Goal: Information Seeking & Learning: Learn about a topic

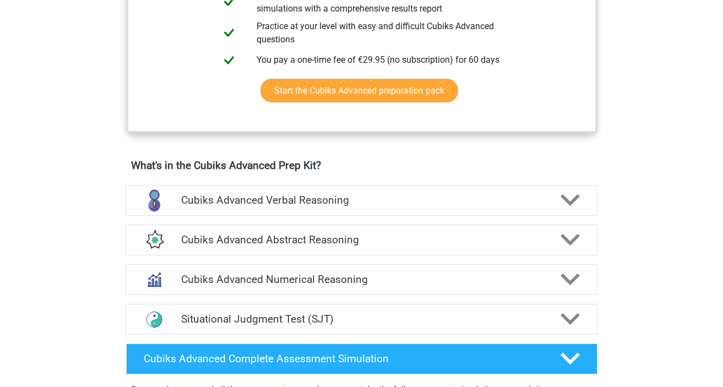
scroll to position [570, 0]
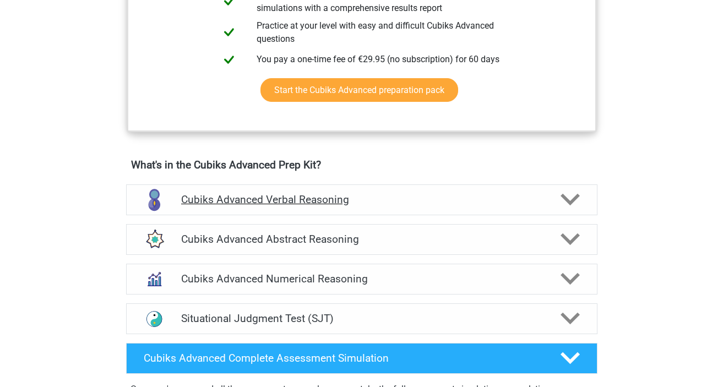
click at [569, 200] on icon at bounding box center [570, 199] width 19 height 19
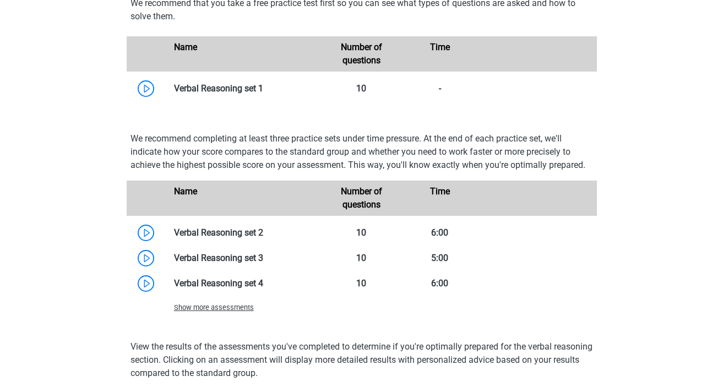
scroll to position [1164, 0]
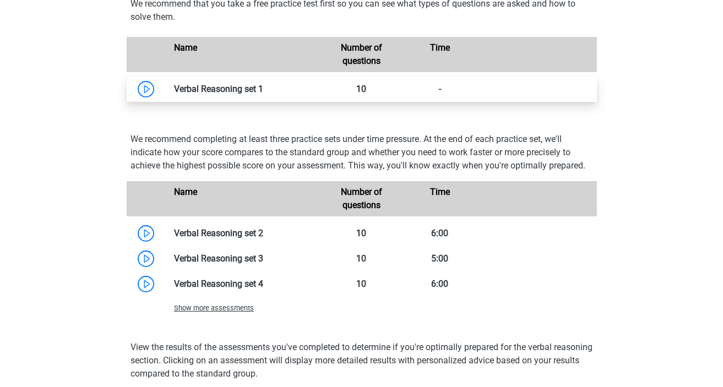
click at [263, 90] on link at bounding box center [263, 89] width 0 height 10
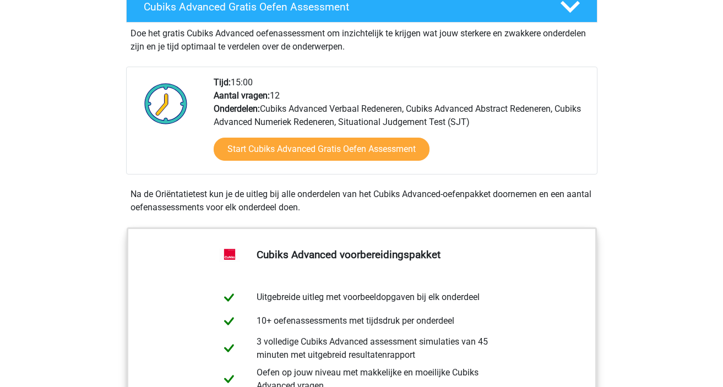
scroll to position [128, 0]
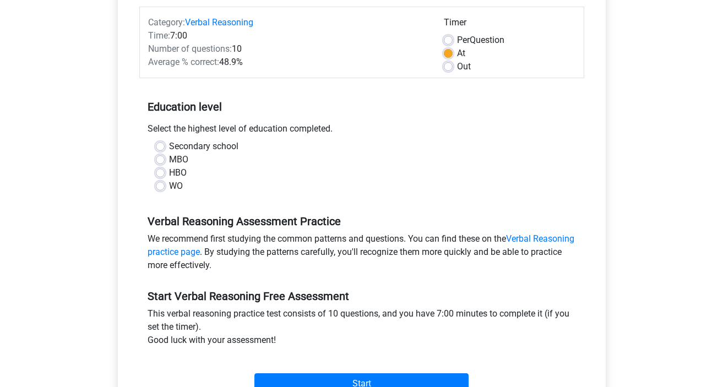
scroll to position [172, 0]
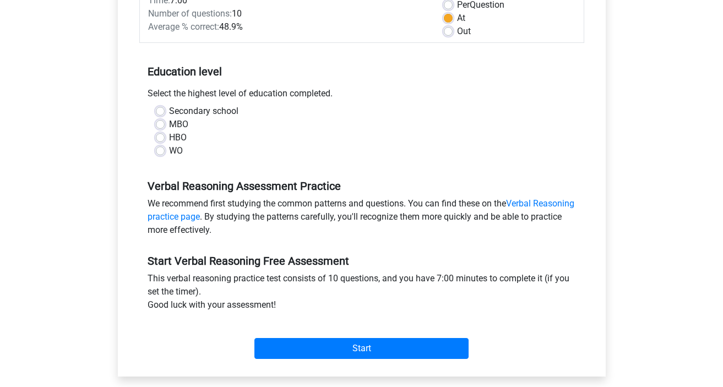
click at [169, 153] on label "WO" at bounding box center [176, 150] width 14 height 13
click at [159, 153] on input "WO" at bounding box center [160, 149] width 9 height 11
radio input "true"
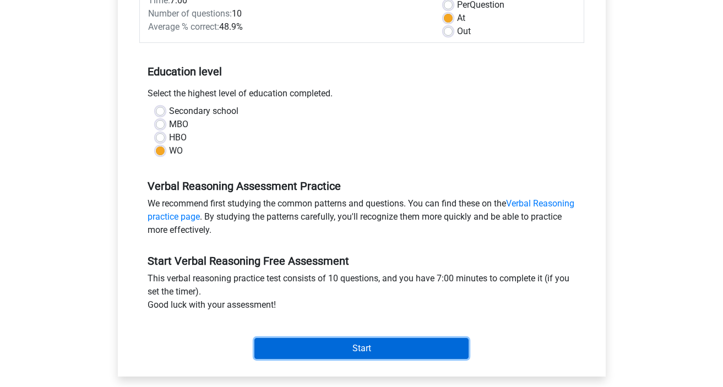
click at [359, 347] on input "Start" at bounding box center [361, 348] width 214 height 21
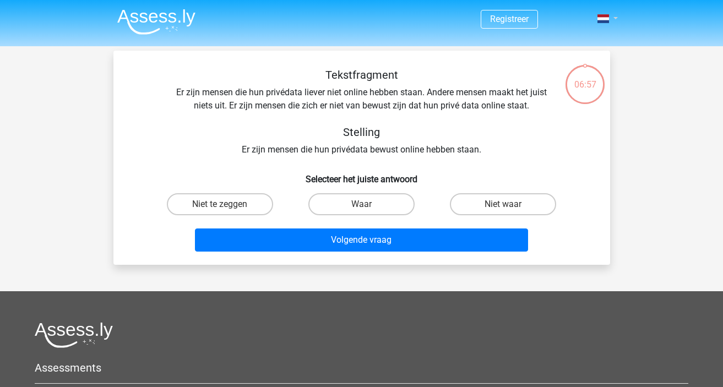
click at [602, 23] on link at bounding box center [604, 18] width 22 height 13
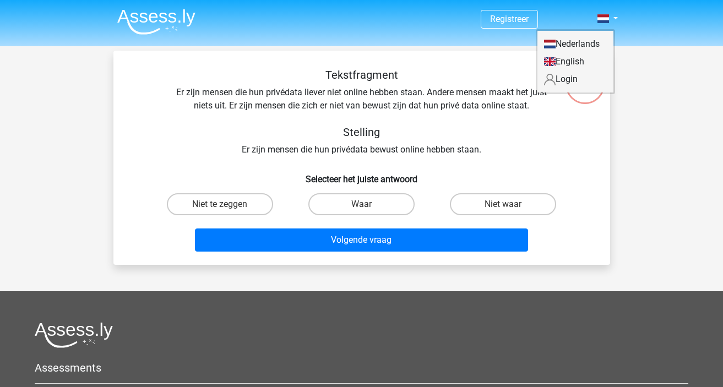
click at [575, 60] on link "English" at bounding box center [575, 62] width 76 height 18
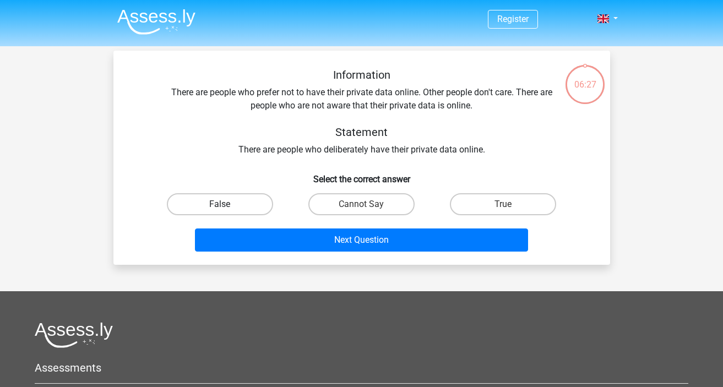
click at [232, 203] on label "False" at bounding box center [220, 204] width 106 height 22
click at [227, 204] on input "False" at bounding box center [223, 207] width 7 height 7
radio input "true"
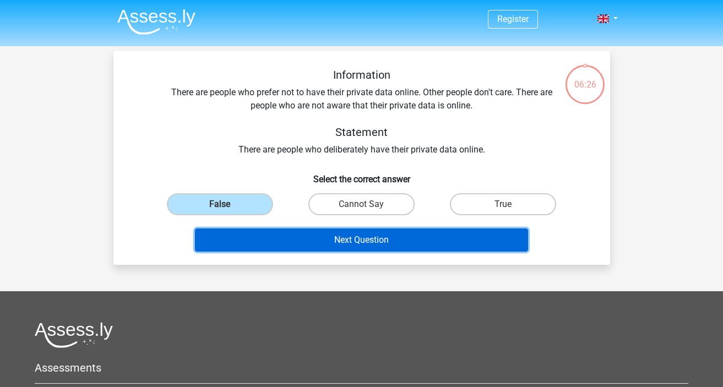
click at [368, 242] on button "Next Question" at bounding box center [361, 240] width 333 height 23
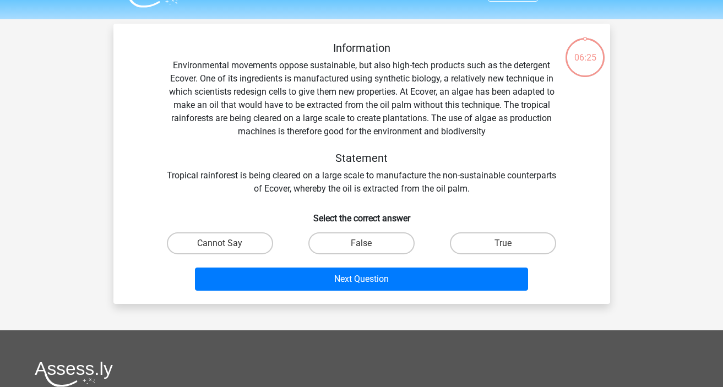
scroll to position [51, 0]
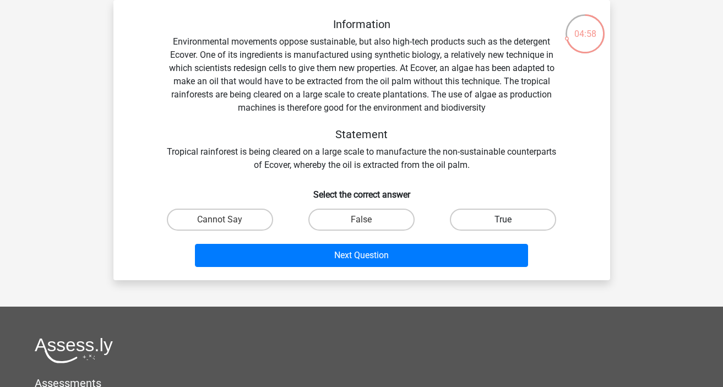
click at [519, 224] on label "True" at bounding box center [503, 220] width 106 height 22
click at [510, 224] on input "True" at bounding box center [506, 223] width 7 height 7
radio input "true"
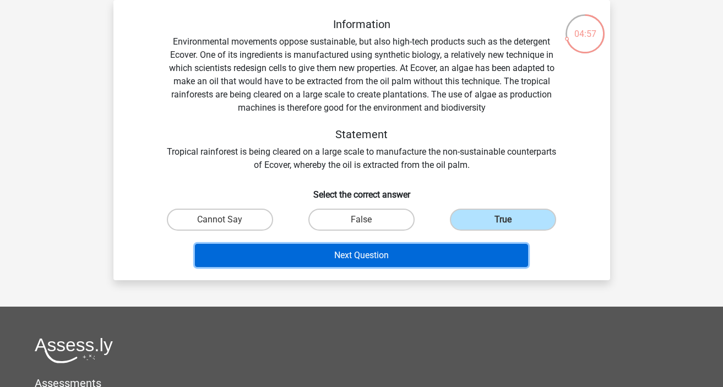
click at [419, 258] on button "Next Question" at bounding box center [361, 255] width 333 height 23
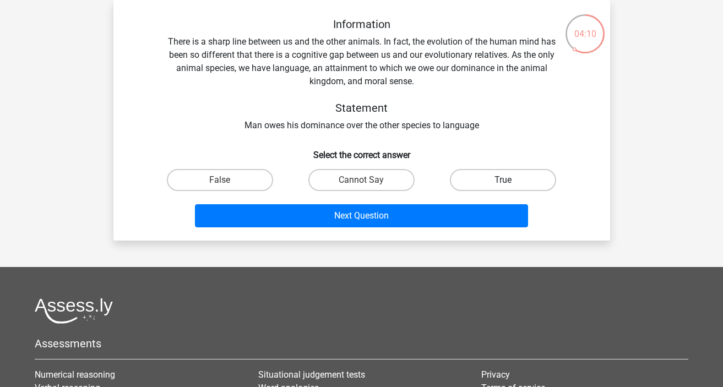
click at [492, 181] on label "True" at bounding box center [503, 180] width 106 height 22
click at [503, 181] on input "True" at bounding box center [506, 183] width 7 height 7
radio input "true"
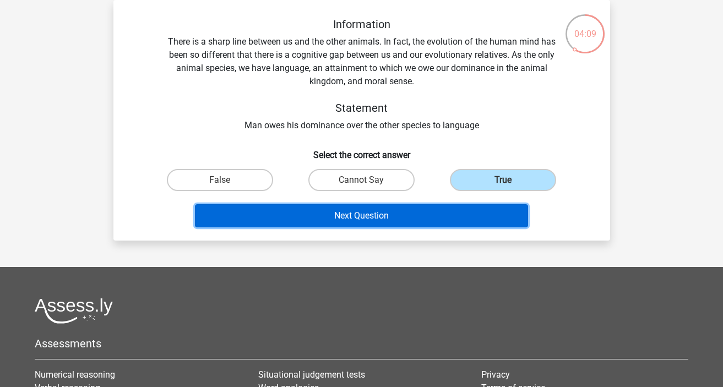
click at [390, 216] on button "Next Question" at bounding box center [361, 215] width 333 height 23
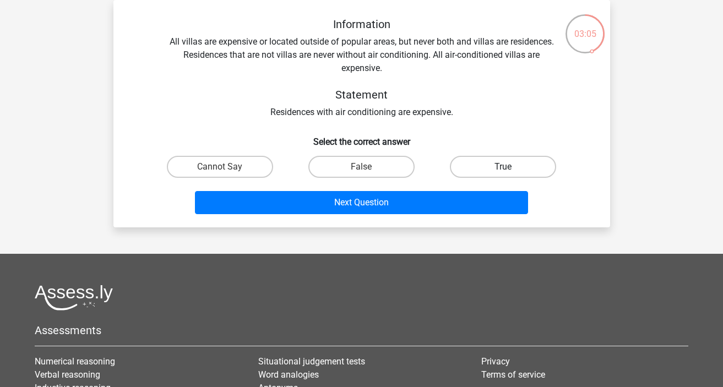
click at [469, 166] on label "True" at bounding box center [503, 167] width 106 height 22
click at [503, 167] on input "True" at bounding box center [506, 170] width 7 height 7
radio input "true"
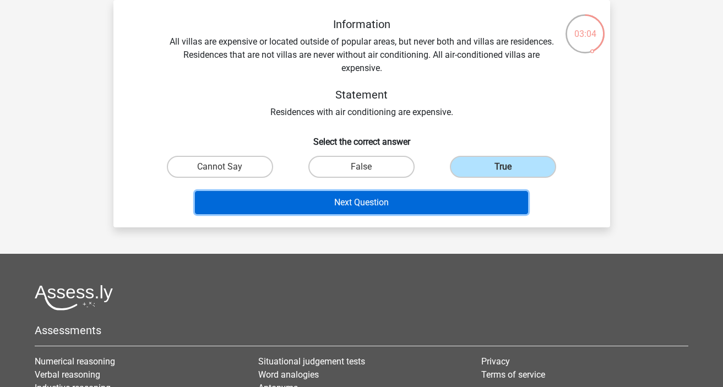
click at [380, 204] on button "Next Question" at bounding box center [361, 202] width 333 height 23
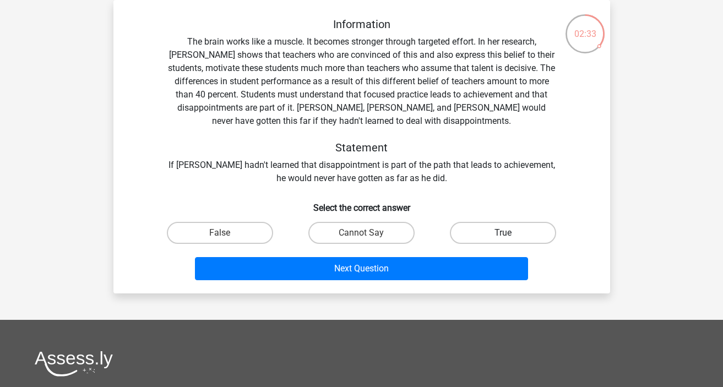
click at [497, 230] on label "True" at bounding box center [503, 233] width 106 height 22
click at [503, 233] on input "True" at bounding box center [506, 236] width 7 height 7
radio input "true"
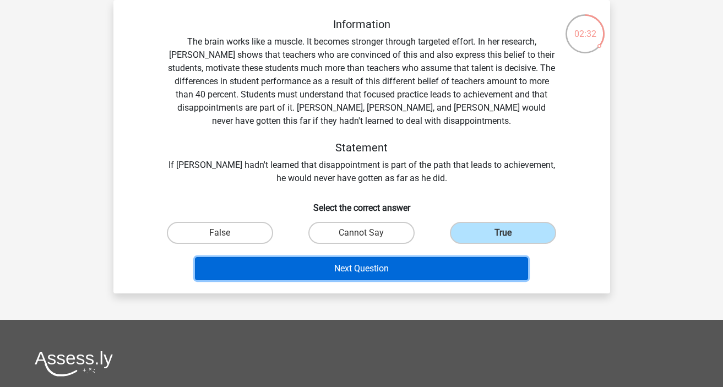
click at [445, 268] on button "Next Question" at bounding box center [361, 268] width 333 height 23
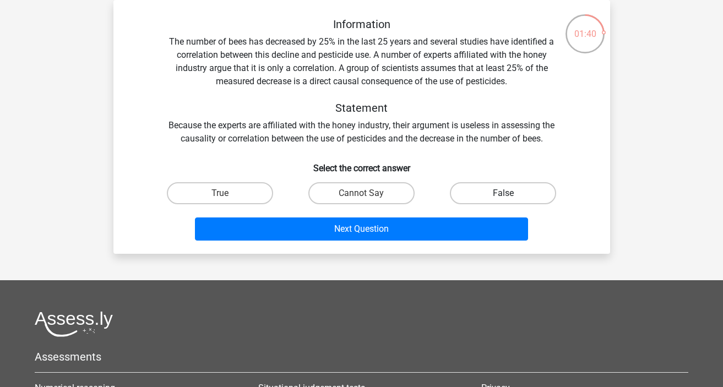
click at [481, 187] on label "False" at bounding box center [503, 193] width 106 height 22
click at [503, 193] on input "False" at bounding box center [506, 196] width 7 height 7
radio input "true"
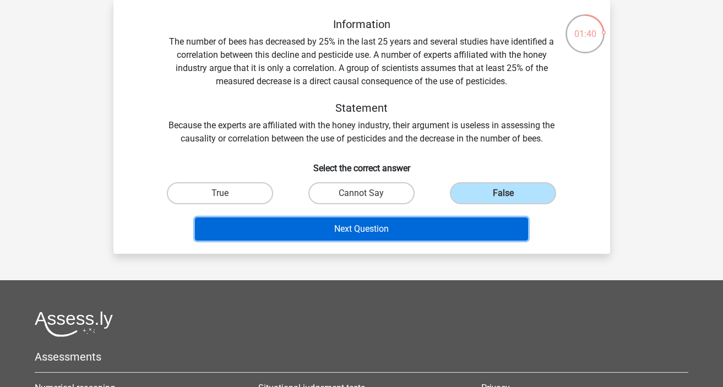
click at [401, 224] on button "Next Question" at bounding box center [361, 229] width 333 height 23
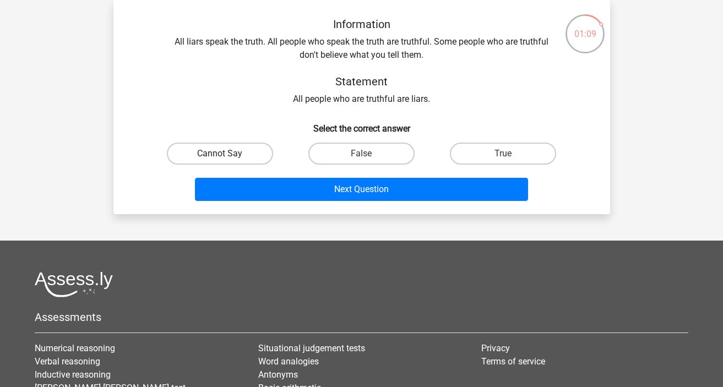
click at [251, 154] on label "Cannot Say" at bounding box center [220, 154] width 106 height 22
click at [227, 154] on input "Cannot Say" at bounding box center [223, 157] width 7 height 7
radio input "true"
click at [354, 151] on label "False" at bounding box center [361, 154] width 106 height 22
click at [361, 154] on input "False" at bounding box center [364, 157] width 7 height 7
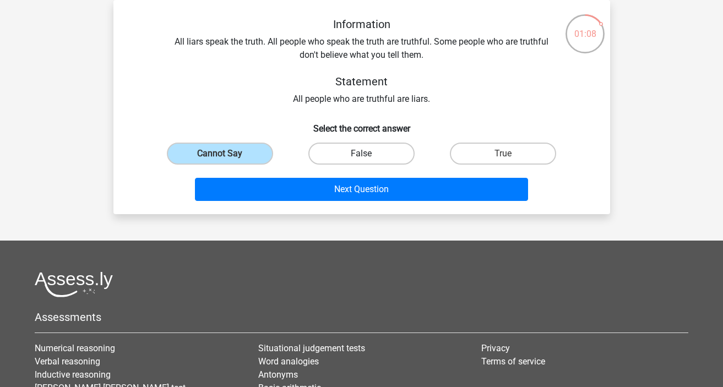
radio input "true"
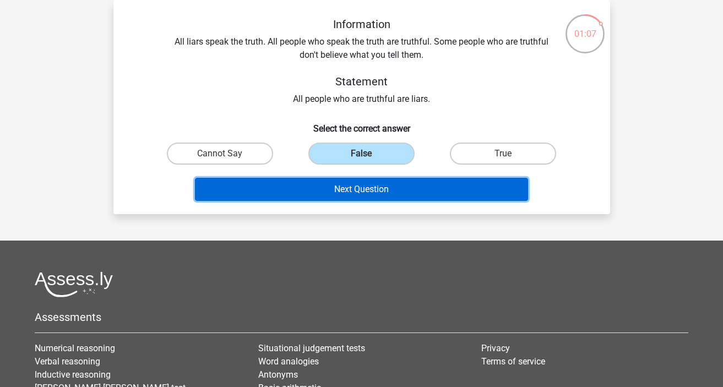
click at [362, 185] on button "Next Question" at bounding box center [361, 189] width 333 height 23
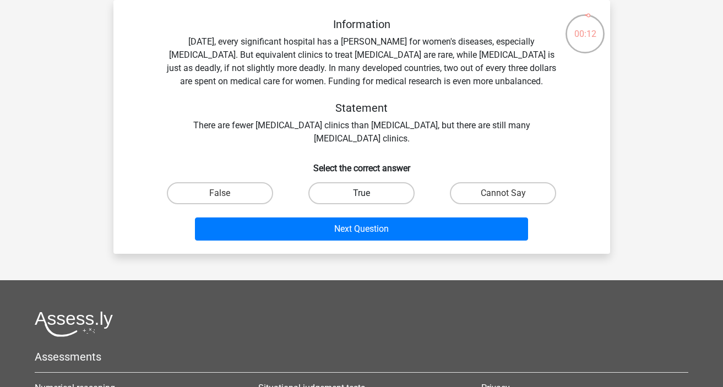
click at [358, 190] on label "True" at bounding box center [361, 193] width 106 height 22
click at [361, 193] on input "True" at bounding box center [364, 196] width 7 height 7
radio input "true"
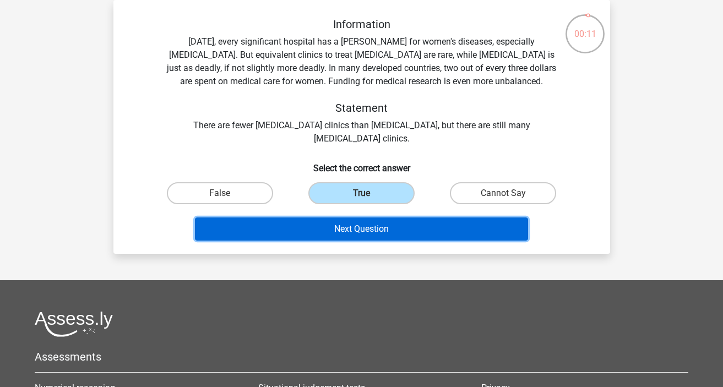
click at [381, 225] on button "Next Question" at bounding box center [361, 229] width 333 height 23
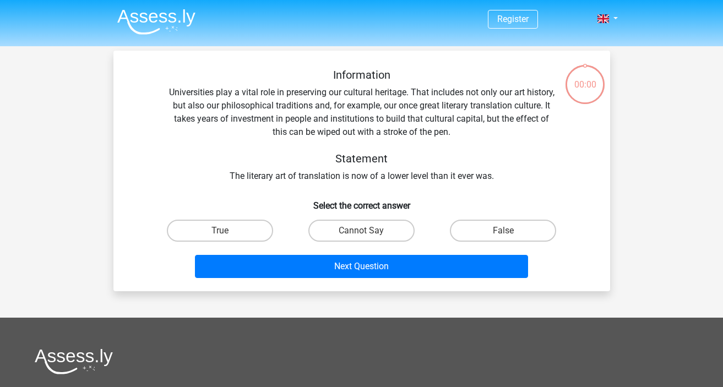
scroll to position [51, 0]
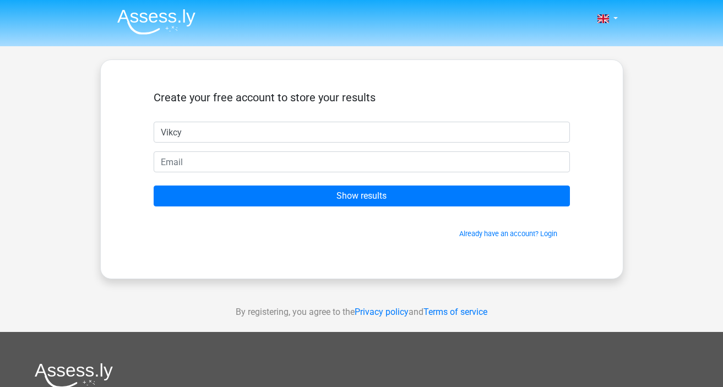
type input "Vikcy"
click at [382, 225] on div "Already have an account? Login" at bounding box center [362, 227] width 416 height 24
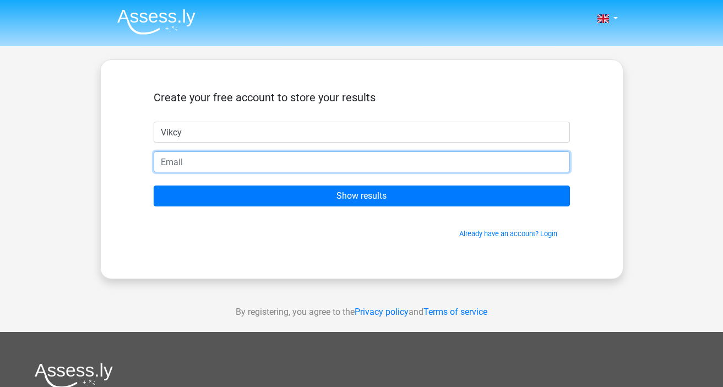
click at [291, 159] on input "email" at bounding box center [362, 161] width 416 height 21
type input "[EMAIL_ADDRESS][DOMAIN_NAME]"
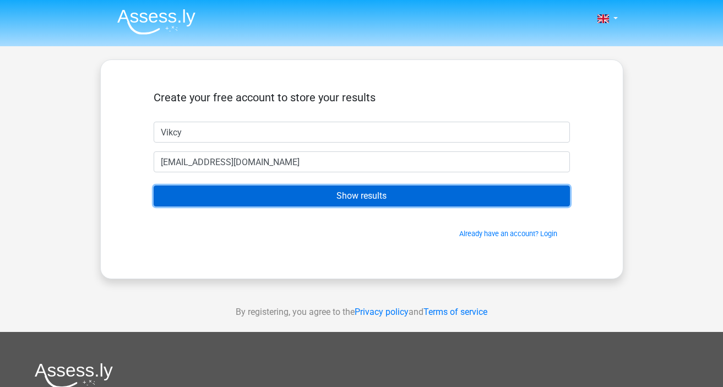
click at [322, 192] on input "Show results" at bounding box center [362, 196] width 416 height 21
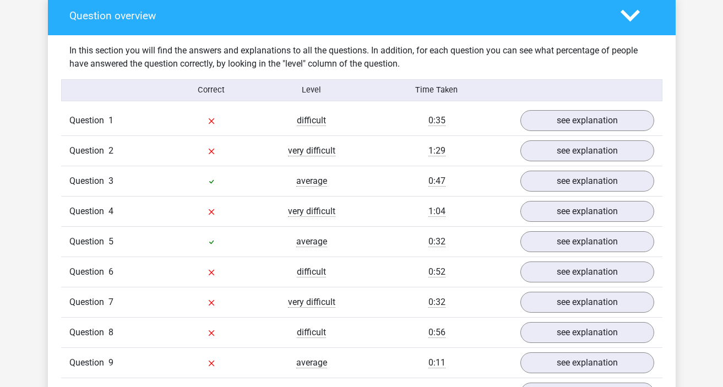
scroll to position [808, 0]
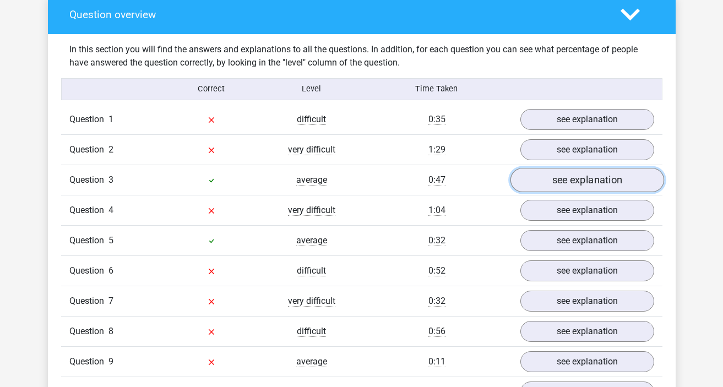
click at [563, 192] on link "see explanation" at bounding box center [587, 180] width 154 height 24
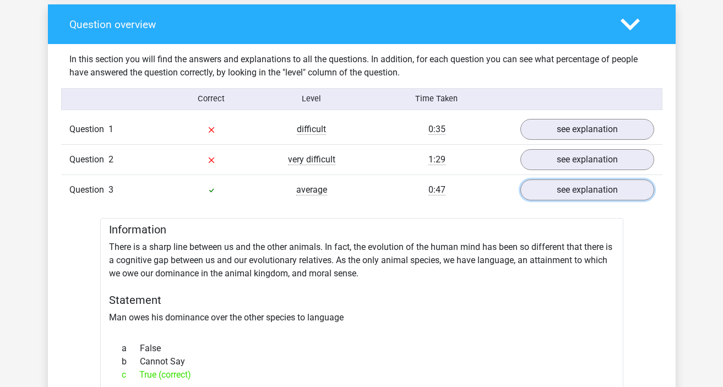
scroll to position [798, 0]
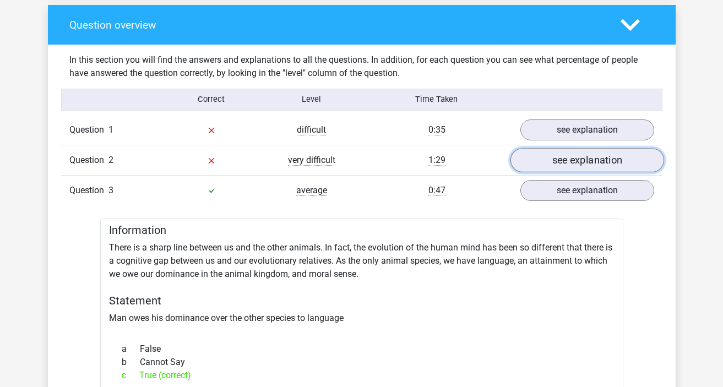
click at [587, 171] on link "see explanation" at bounding box center [587, 160] width 154 height 24
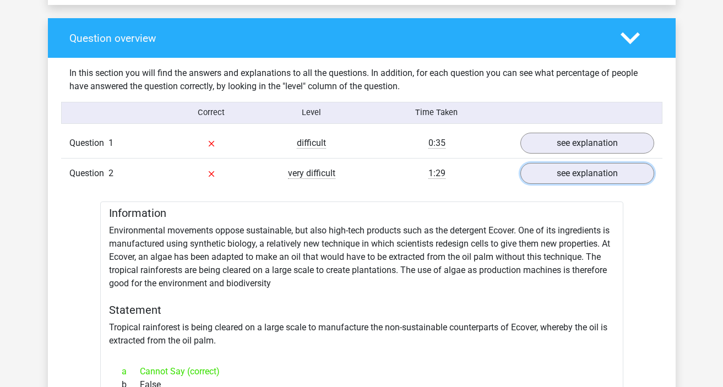
scroll to position [779, 0]
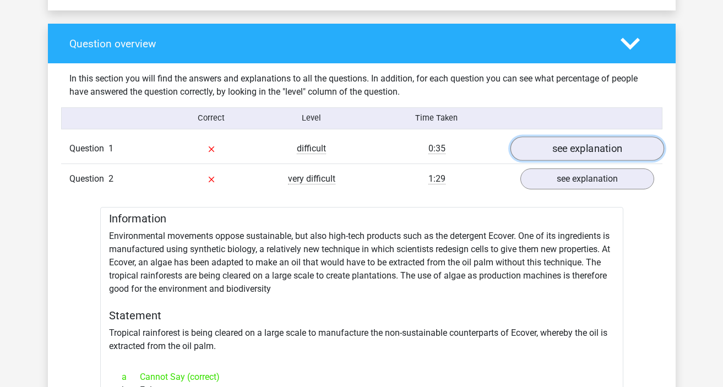
click at [575, 161] on link "see explanation" at bounding box center [587, 149] width 154 height 24
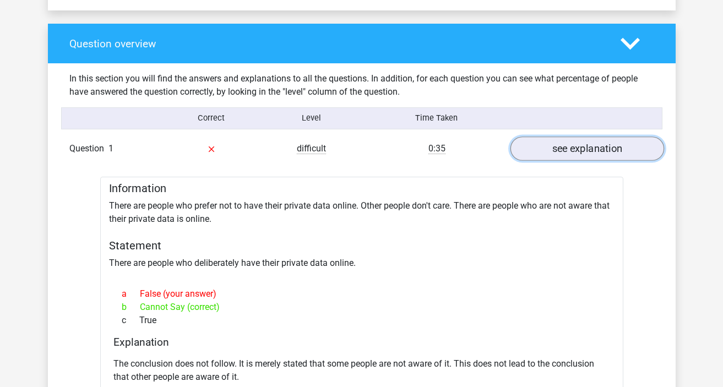
click at [578, 159] on link "see explanation" at bounding box center [587, 149] width 154 height 24
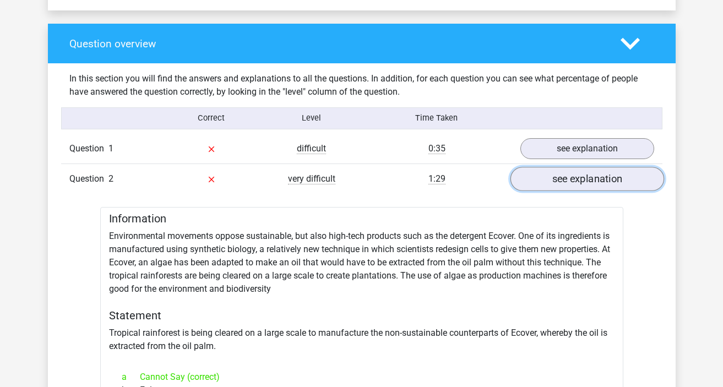
click at [562, 191] on link "see explanation" at bounding box center [587, 179] width 154 height 24
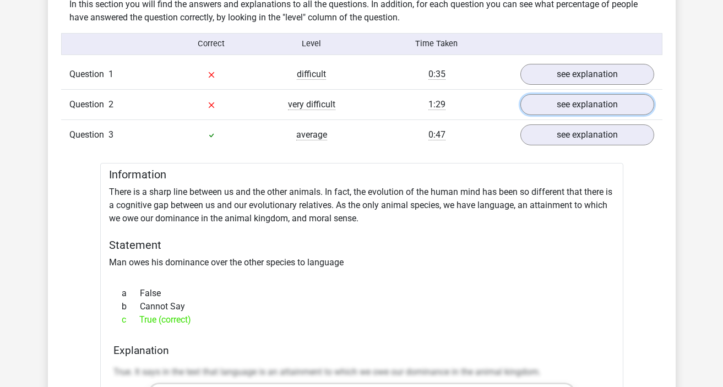
scroll to position [854, 0]
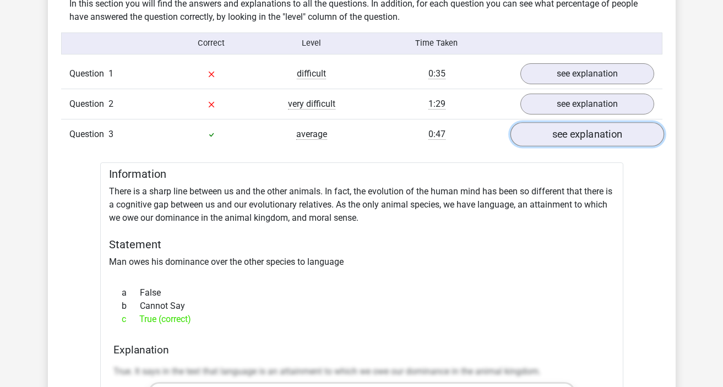
click at [562, 146] on link "see explanation" at bounding box center [587, 134] width 154 height 24
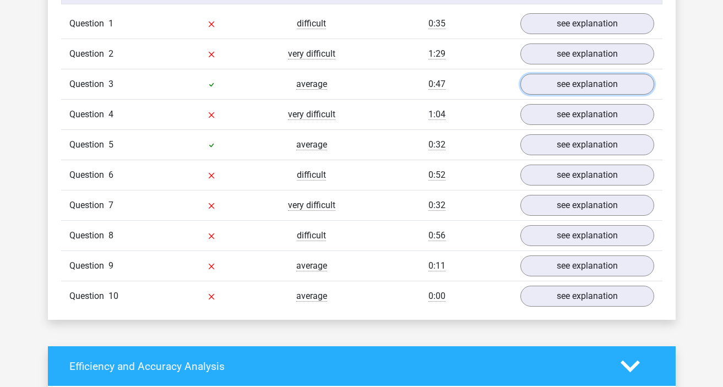
scroll to position [911, 0]
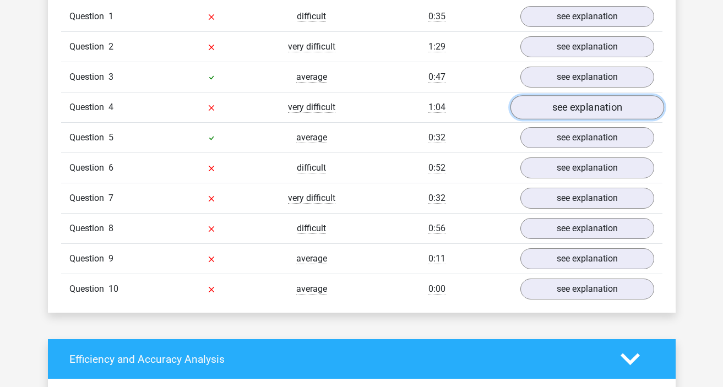
click at [569, 119] on link "see explanation" at bounding box center [587, 107] width 154 height 24
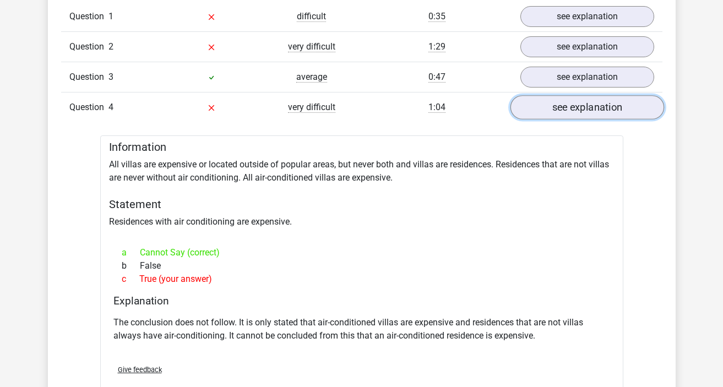
click at [569, 119] on link "see explanation" at bounding box center [587, 107] width 154 height 24
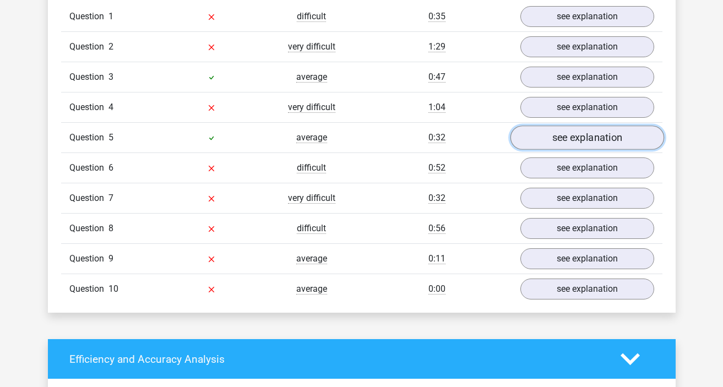
click at [556, 150] on link "see explanation" at bounding box center [587, 138] width 154 height 24
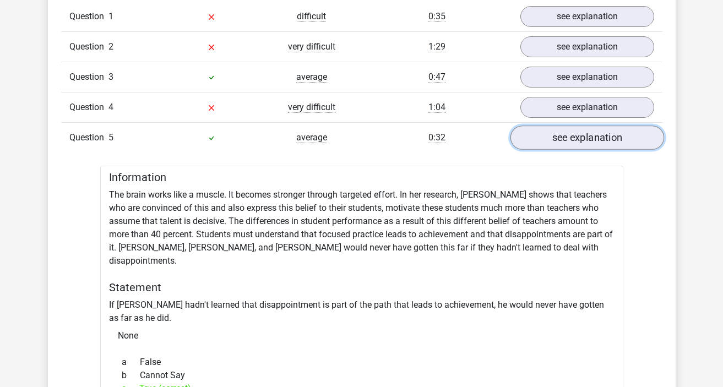
click at [556, 150] on link "see explanation" at bounding box center [587, 138] width 154 height 24
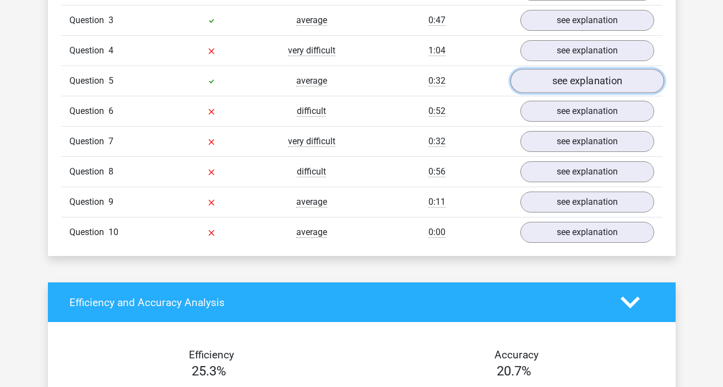
scroll to position [980, 0]
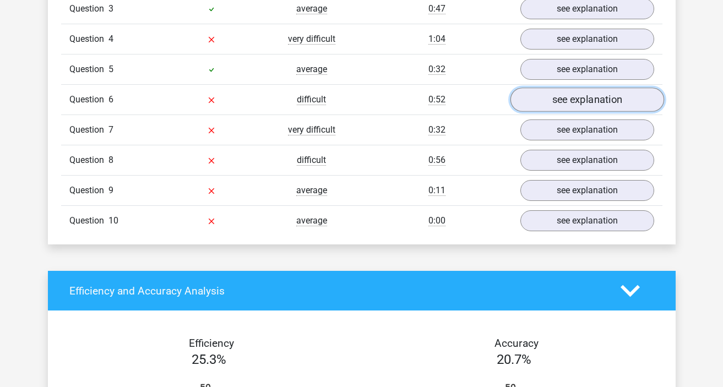
click at [569, 112] on link "see explanation" at bounding box center [587, 100] width 154 height 24
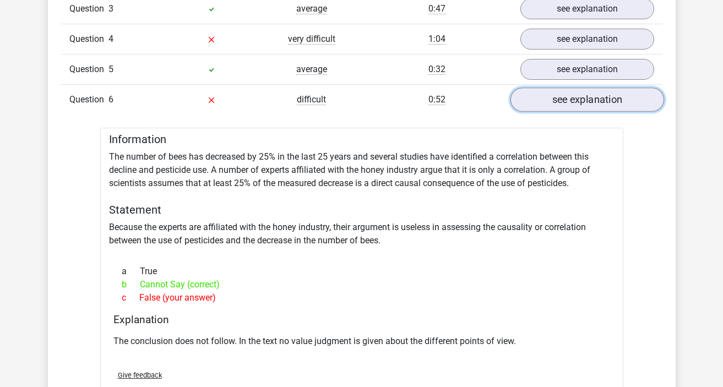
click at [570, 112] on link "see explanation" at bounding box center [587, 100] width 154 height 24
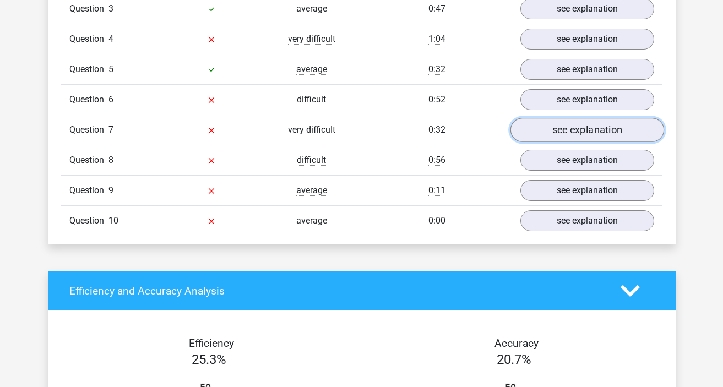
click at [567, 142] on link "see explanation" at bounding box center [587, 130] width 154 height 24
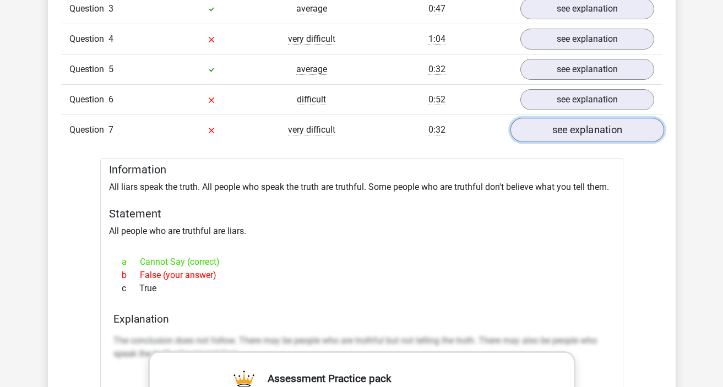
click at [567, 142] on link "see explanation" at bounding box center [587, 130] width 154 height 24
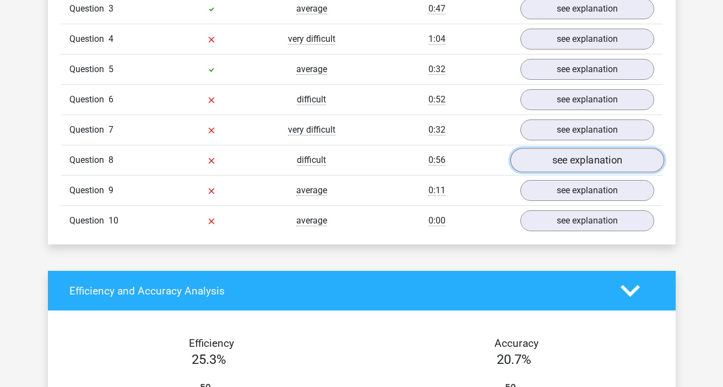
click at [565, 170] on link "see explanation" at bounding box center [587, 160] width 154 height 24
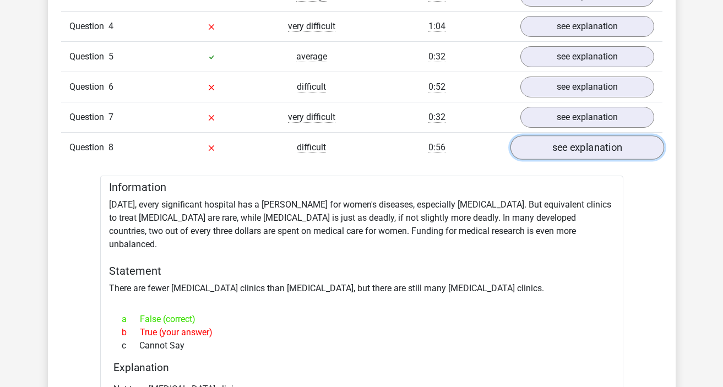
scroll to position [1001, 0]
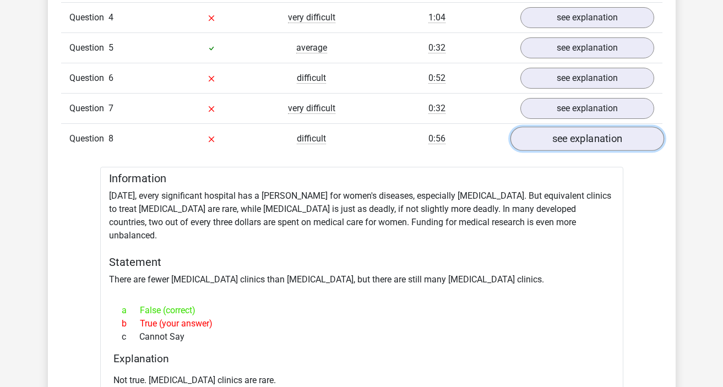
click at [579, 151] on link "see explanation" at bounding box center [587, 139] width 154 height 24
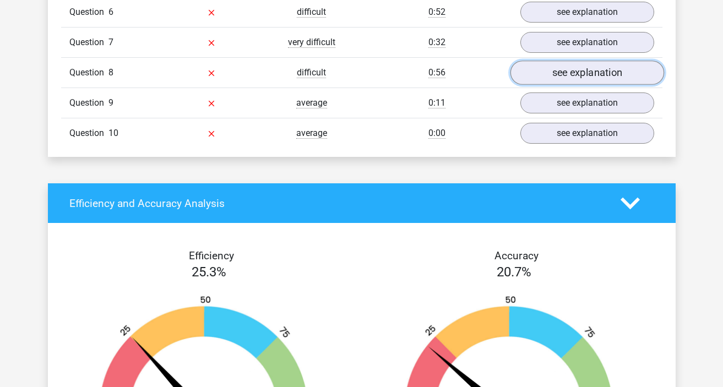
scroll to position [1072, 0]
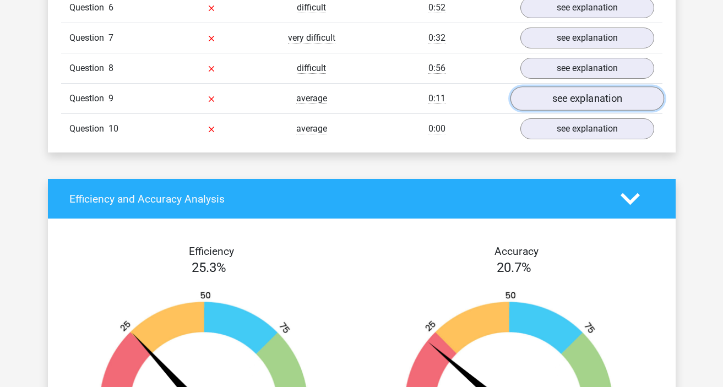
click at [582, 111] on link "see explanation" at bounding box center [587, 98] width 154 height 24
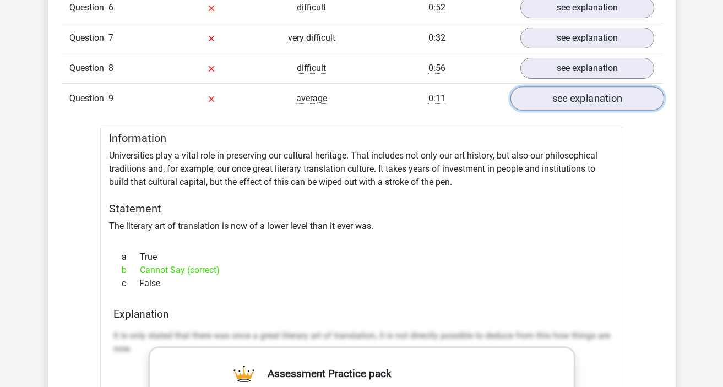
click at [582, 111] on link "see explanation" at bounding box center [587, 98] width 154 height 24
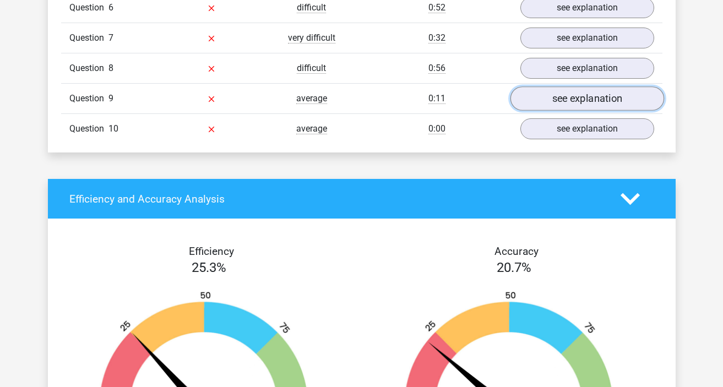
click at [582, 111] on link "see explanation" at bounding box center [587, 98] width 154 height 24
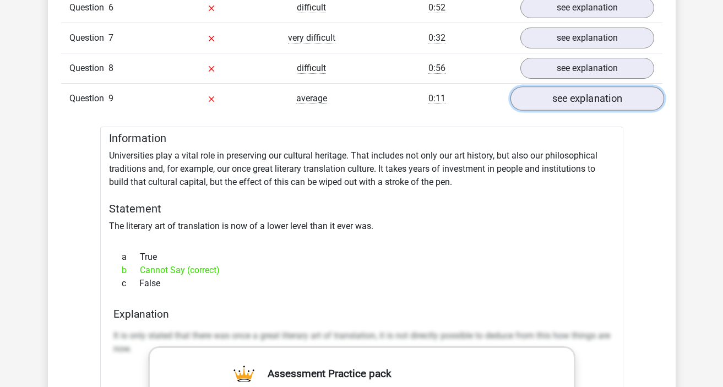
click at [582, 111] on link "see explanation" at bounding box center [587, 98] width 154 height 24
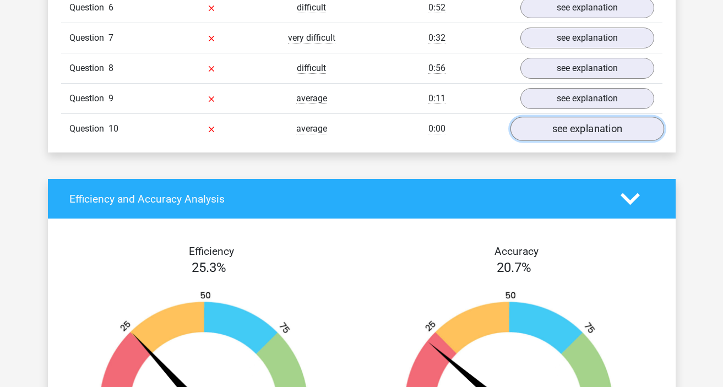
click at [575, 141] on link "see explanation" at bounding box center [587, 129] width 154 height 24
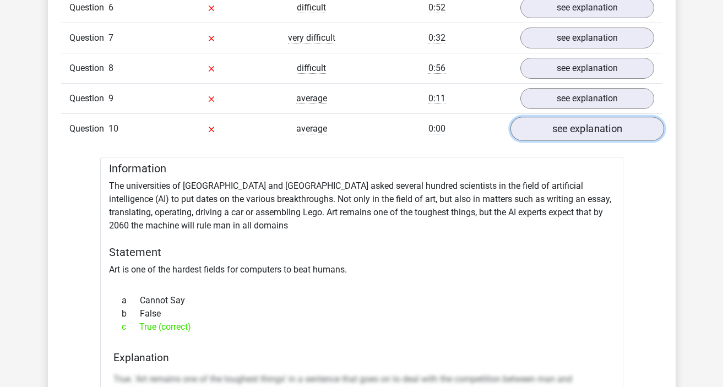
click at [575, 141] on link "see explanation" at bounding box center [587, 129] width 154 height 24
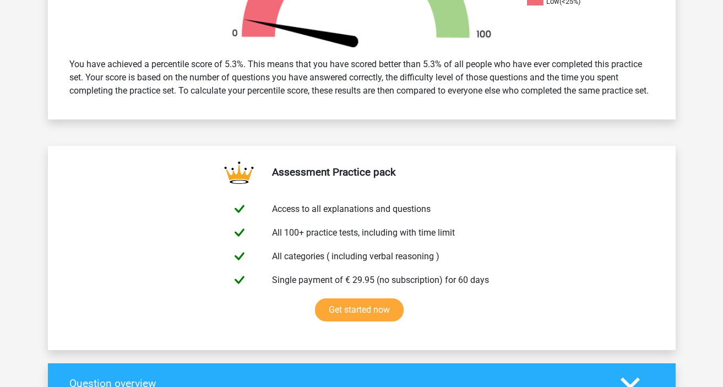
scroll to position [0, 0]
